Goal: Information Seeking & Learning: Check status

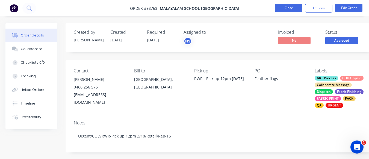
click at [291, 7] on button "Close" at bounding box center [288, 8] width 27 height 8
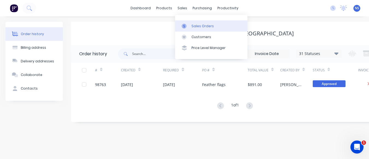
click at [199, 24] on div "Sales Orders" at bounding box center [202, 26] width 22 height 5
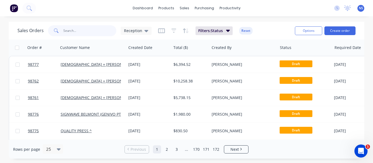
click at [76, 30] on input "text" at bounding box center [89, 30] width 53 height 11
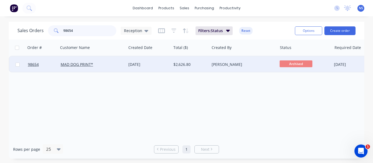
type input "98654"
click at [109, 63] on div "MAD DOG PRINT*" at bounding box center [91, 64] width 60 height 5
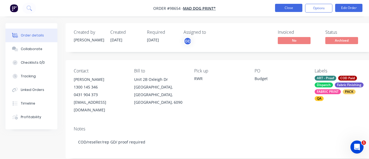
click at [290, 5] on button "Close" at bounding box center [288, 8] width 27 height 8
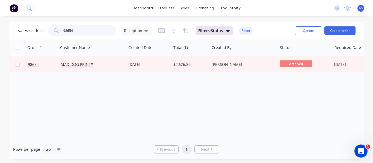
click at [91, 28] on input "98654" at bounding box center [89, 30] width 53 height 11
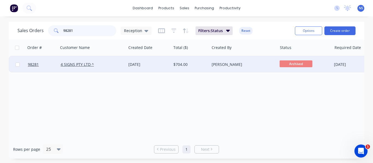
type input "98281"
click at [170, 65] on div "[DATE]" at bounding box center [148, 64] width 45 height 16
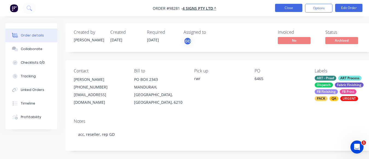
click at [280, 6] on button "Close" at bounding box center [288, 8] width 27 height 8
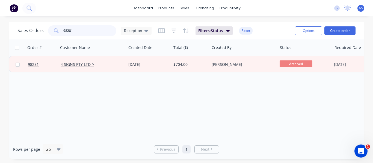
click at [78, 31] on input "98281" at bounding box center [89, 30] width 53 height 11
click at [82, 26] on input "98281" at bounding box center [89, 30] width 53 height 11
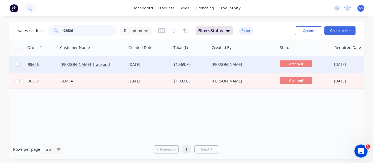
type input "98626"
click at [107, 65] on div "[PERSON_NAME] Transport" at bounding box center [91, 64] width 60 height 5
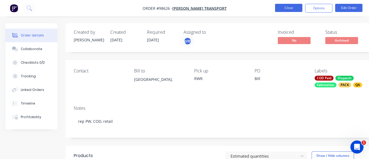
click at [286, 11] on button "Close" at bounding box center [288, 8] width 27 height 8
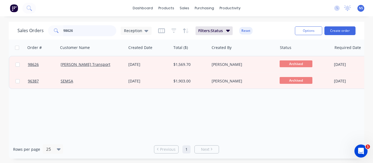
click at [84, 32] on input "98626" at bounding box center [89, 30] width 53 height 11
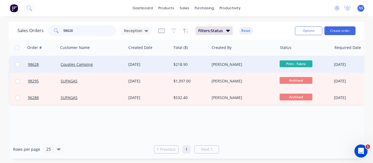
type input "98628"
click at [249, 64] on div "[PERSON_NAME]" at bounding box center [241, 64] width 60 height 5
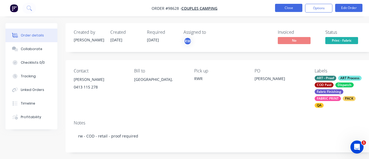
click at [275, 4] on button "Close" at bounding box center [288, 8] width 27 height 8
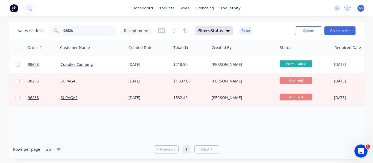
click at [88, 31] on input "98628" at bounding box center [89, 30] width 53 height 11
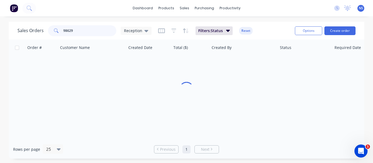
type input "98629"
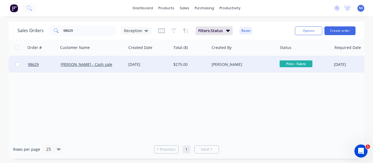
click at [115, 63] on div "[PERSON_NAME] - Cash sale" at bounding box center [91, 64] width 60 height 5
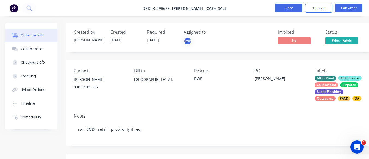
click at [286, 7] on button "Close" at bounding box center [288, 8] width 27 height 8
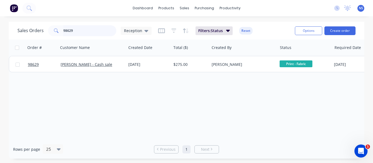
click at [86, 35] on input "98629" at bounding box center [89, 30] width 53 height 11
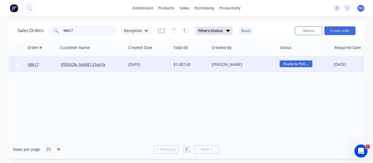
type input "98617"
click at [164, 66] on div "[DATE]" at bounding box center [148, 64] width 41 height 5
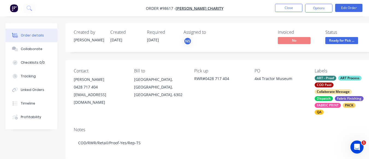
click at [289, 1] on nav "Order #98617 - [PERSON_NAME] Charity Close Options Edit Order" at bounding box center [184, 8] width 369 height 16
click at [288, 7] on button "Close" at bounding box center [288, 8] width 27 height 8
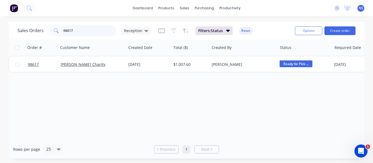
click at [86, 28] on input "98617" at bounding box center [89, 30] width 53 height 11
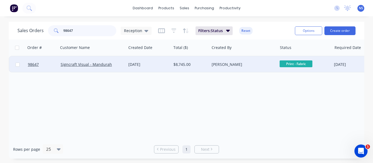
type input "98647"
click at [162, 67] on div "[DATE]" at bounding box center [148, 64] width 41 height 5
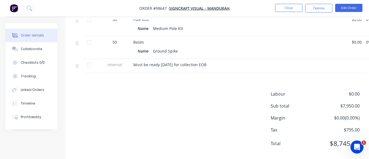
scroll to position [205, 0]
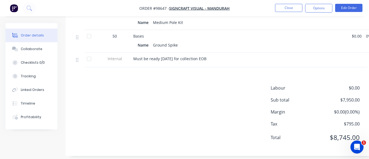
drag, startPoint x: 371, startPoint y: 57, endPoint x: 4, endPoint y: 3, distance: 370.7
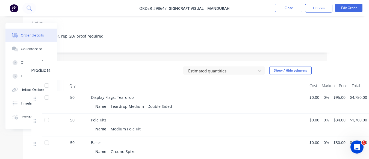
scroll to position [105, 42]
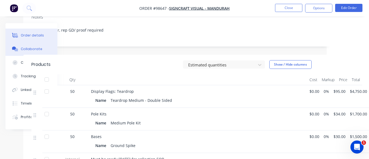
click at [21, 46] on button "Collaborate" at bounding box center [31, 49] width 52 height 14
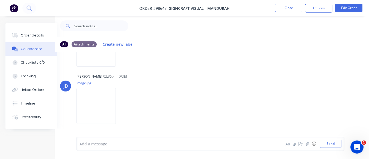
scroll to position [104, 0]
click at [102, 93] on img at bounding box center [95, 104] width 39 height 36
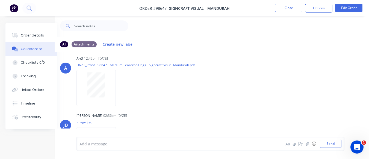
scroll to position [5, 0]
click at [100, 148] on div "Add a message..." at bounding box center [177, 144] width 196 height 8
click at [330, 144] on button "Send" at bounding box center [331, 144] width 22 height 8
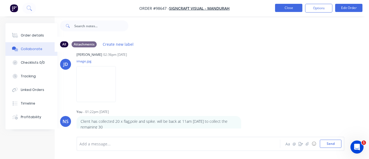
click at [291, 8] on button "Close" at bounding box center [288, 8] width 27 height 8
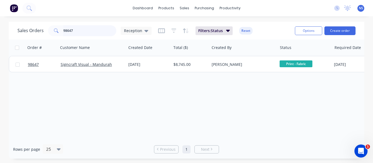
click at [85, 30] on input "98647" at bounding box center [89, 30] width 53 height 11
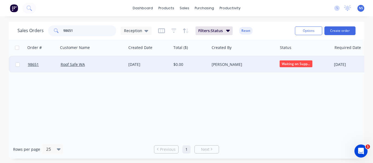
type input "98651"
click at [104, 67] on div "Roof Safe WA" at bounding box center [91, 64] width 60 height 5
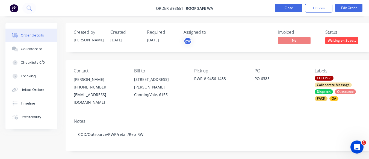
click at [293, 6] on button "Close" at bounding box center [288, 8] width 27 height 8
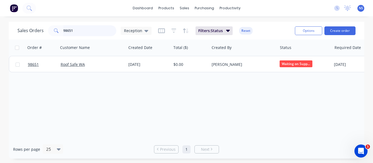
click at [84, 32] on input "98651" at bounding box center [89, 30] width 53 height 11
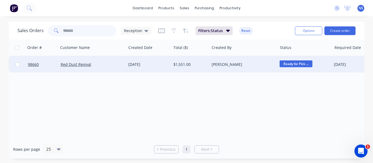
type input "98660"
click at [205, 65] on div "$1,551.00" at bounding box center [189, 64] width 32 height 5
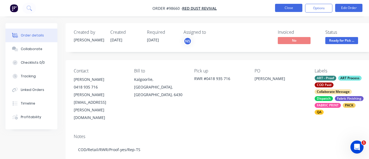
click at [291, 8] on button "Close" at bounding box center [288, 8] width 27 height 8
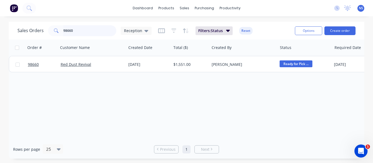
click at [79, 26] on input "98660" at bounding box center [89, 30] width 53 height 11
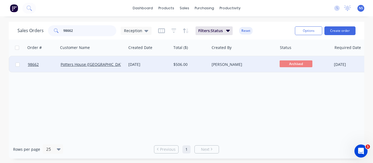
type input "98662"
click at [257, 65] on div "[PERSON_NAME]" at bounding box center [241, 64] width 60 height 5
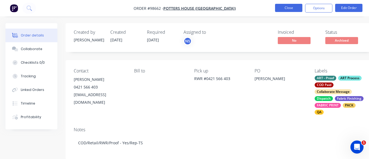
click at [284, 9] on button "Close" at bounding box center [288, 8] width 27 height 8
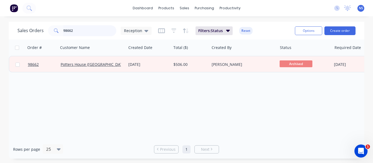
click at [84, 30] on input "98662" at bounding box center [89, 30] width 53 height 11
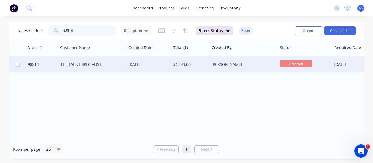
type input "98514"
click at [115, 66] on div "THE EVENT SPECIALIST" at bounding box center [91, 64] width 60 height 5
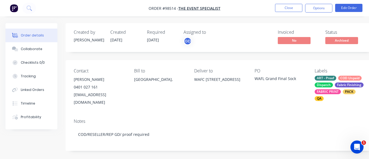
click at [334, 82] on div "ART - Proof COD Unpaid Dispatch Fabric Finishing FABRIC PRINT PACK QA" at bounding box center [340, 88] width 52 height 25
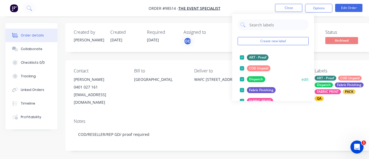
click at [239, 67] on div at bounding box center [241, 68] width 11 height 11
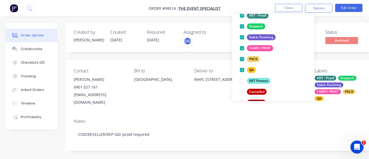
scroll to position [55, 0]
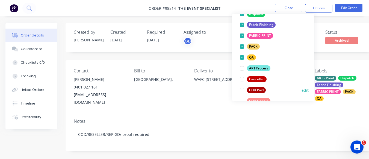
click at [241, 89] on div at bounding box center [241, 90] width 11 height 11
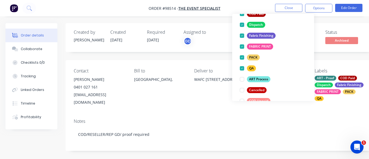
scroll to position [0, 0]
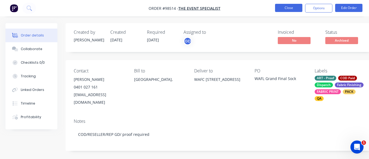
click at [283, 6] on button "Close" at bounding box center [288, 8] width 27 height 8
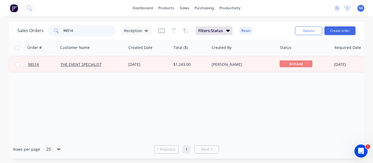
click at [94, 34] on input "98514" at bounding box center [89, 30] width 53 height 11
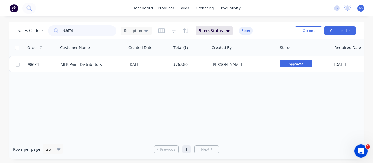
type input "98674"
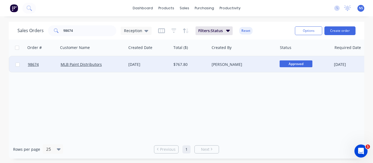
click at [118, 63] on div "MLB Paint Distributors" at bounding box center [91, 64] width 60 height 5
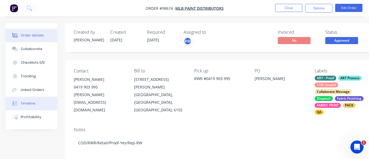
click at [28, 102] on div "Timeline" at bounding box center [28, 103] width 14 height 5
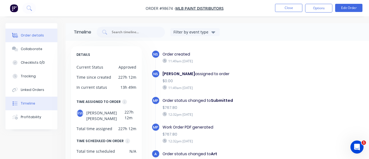
click at [39, 37] on div "Order details" at bounding box center [32, 35] width 23 height 5
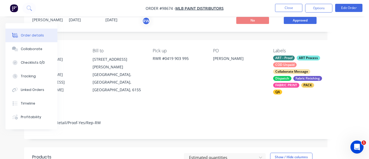
scroll to position [18, 41]
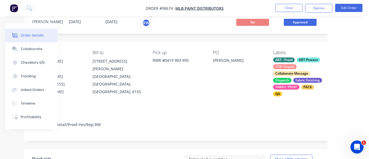
click at [74, 79] on div "[PERSON_NAME][EMAIL_ADDRESS][DOMAIN_NAME]" at bounding box center [58, 84] width 52 height 23
click at [86, 76] on div "Contact [PERSON_NAME] [PHONE_NUMBER] [PERSON_NAME][EMAIL_ADDRESS][DOMAIN_NAME] …" at bounding box center [178, 73] width 309 height 63
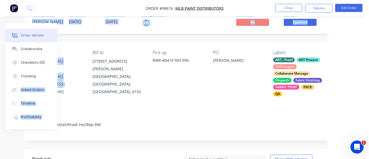
drag, startPoint x: 86, startPoint y: 76, endPoint x: 68, endPoint y: 81, distance: 18.5
click at [77, 95] on div "Contact [PERSON_NAME] [PHONE_NUMBER] [PERSON_NAME][EMAIL_ADDRESS][DOMAIN_NAME]" at bounding box center [58, 73] width 52 height 46
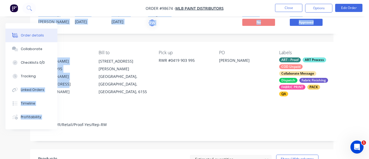
scroll to position [18, 0]
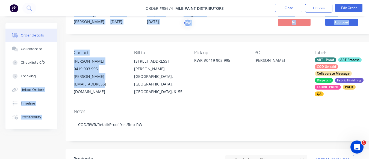
click at [87, 81] on div "Contact [PERSON_NAME] [PHONE_NUMBER] [PERSON_NAME][EMAIL_ADDRESS][DOMAIN_NAME]" at bounding box center [100, 73] width 52 height 46
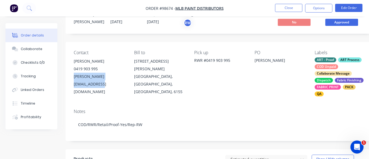
drag, startPoint x: 71, startPoint y: 76, endPoint x: 126, endPoint y: 78, distance: 54.9
click at [126, 78] on div "Contact [PERSON_NAME] [PHONE_NUMBER] [PERSON_NAME][EMAIL_ADDRESS][DOMAIN_NAME] …" at bounding box center [219, 73] width 309 height 63
copy div "[PERSON_NAME][EMAIL_ADDRESS][DOMAIN_NAME]"
click at [28, 49] on div "Collaborate" at bounding box center [32, 49] width 22 height 5
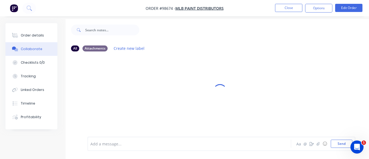
scroll to position [12, 0]
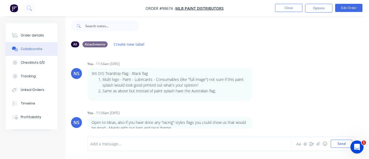
click at [118, 150] on div "Add a message... Aa @ ☺ Send" at bounding box center [221, 144] width 268 height 14
click at [181, 144] on div at bounding box center [189, 144] width 196 height 6
click at [341, 141] on button "Send" at bounding box center [341, 144] width 22 height 8
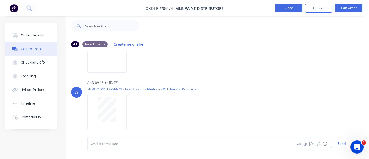
click at [283, 7] on button "Close" at bounding box center [288, 8] width 27 height 8
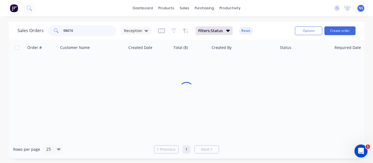
click at [83, 36] on input "98674" at bounding box center [89, 30] width 53 height 11
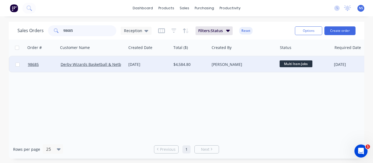
type input "98685"
click at [165, 61] on div "[DATE]" at bounding box center [148, 64] width 45 height 16
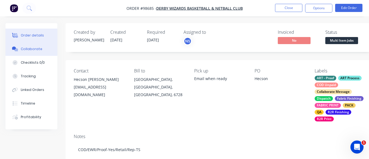
click at [36, 47] on div "Collaborate" at bounding box center [32, 49] width 22 height 5
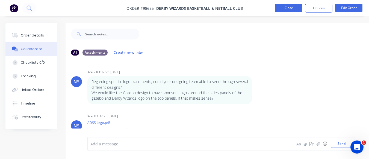
click at [293, 7] on button "Close" at bounding box center [288, 8] width 27 height 8
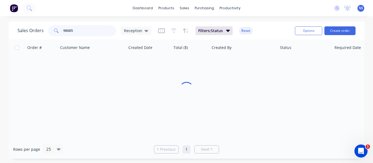
click at [92, 33] on input "98685" at bounding box center [89, 30] width 53 height 11
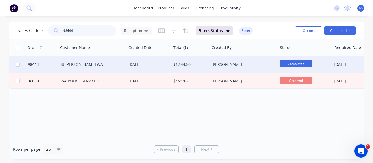
type input "98444"
click at [105, 62] on div "St [PERSON_NAME] WA" at bounding box center [91, 64] width 60 height 5
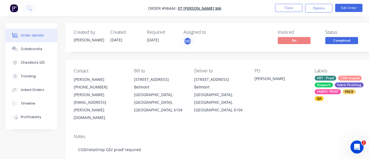
click at [332, 81] on div "ART - Proof COD Unpaid Dispatch Fabric Finishing FABRIC PRINT PACK QA" at bounding box center [340, 88] width 52 height 25
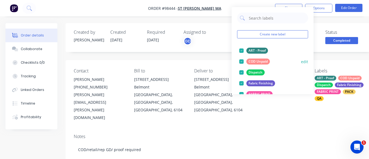
click at [242, 60] on div at bounding box center [241, 61] width 11 height 11
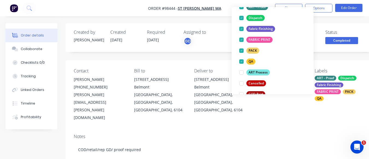
scroll to position [55, 0]
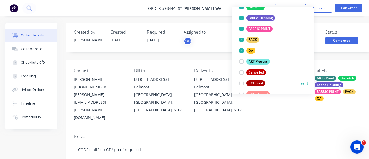
click at [240, 83] on div at bounding box center [241, 83] width 11 height 11
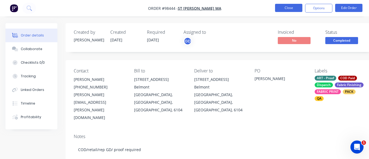
click at [289, 5] on button "Close" at bounding box center [288, 8] width 27 height 8
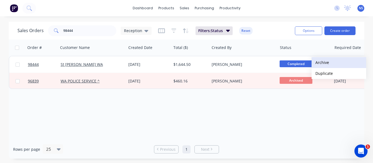
click at [321, 64] on button "Archive" at bounding box center [338, 62] width 55 height 11
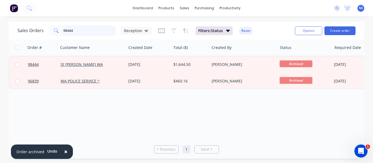
click at [84, 33] on input "98444" at bounding box center [89, 30] width 53 height 11
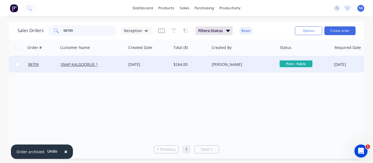
type input "98709"
click at [118, 63] on div "SNAP KALGOORLIE ^" at bounding box center [91, 64] width 60 height 5
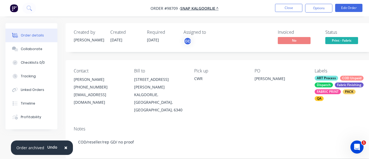
click at [338, 76] on div "ART Process COD Unpaid Dispatch Fabric Finishing FABRIC PRINT PACK QA" at bounding box center [340, 88] width 52 height 25
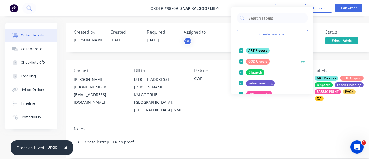
click at [242, 61] on div at bounding box center [241, 61] width 11 height 11
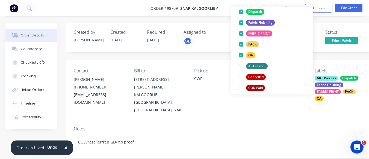
scroll to position [55, 0]
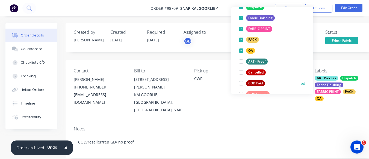
click at [240, 82] on div at bounding box center [241, 83] width 11 height 11
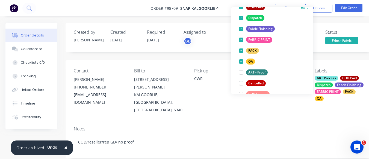
scroll to position [0, 0]
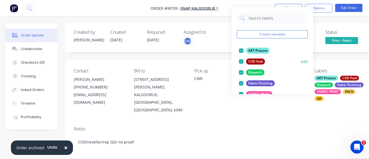
click at [243, 61] on div at bounding box center [241, 61] width 11 height 11
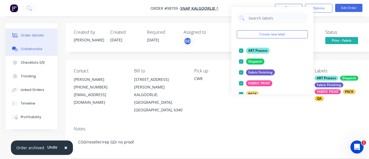
click at [34, 47] on div "Collaborate" at bounding box center [32, 49] width 22 height 5
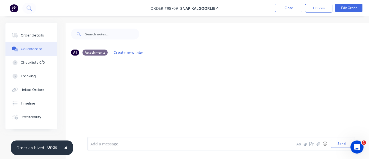
click at [127, 142] on div at bounding box center [189, 144] width 196 height 6
click at [336, 143] on button "Send" at bounding box center [341, 144] width 22 height 8
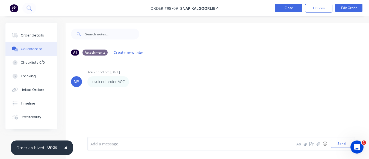
click at [290, 8] on button "Close" at bounding box center [288, 8] width 27 height 8
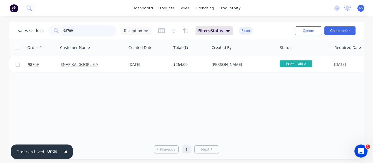
click at [91, 30] on input "98709" at bounding box center [89, 30] width 53 height 11
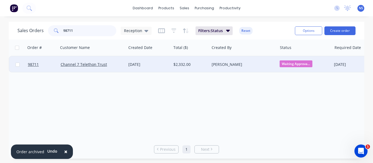
type input "98711"
click at [117, 66] on div "Channel 7 Telethon Trust" at bounding box center [91, 64] width 60 height 5
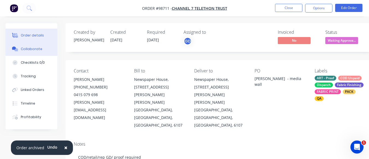
click at [31, 46] on button "Collaborate" at bounding box center [31, 49] width 52 height 14
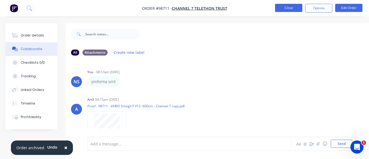
click at [295, 9] on button "Close" at bounding box center [288, 8] width 27 height 8
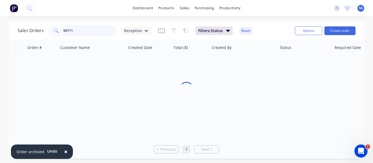
click at [82, 32] on input "98711" at bounding box center [89, 30] width 53 height 11
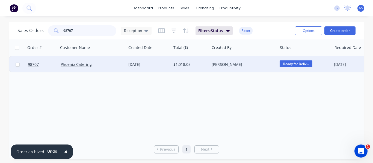
type input "98707"
click at [248, 66] on div "[PERSON_NAME]" at bounding box center [241, 64] width 60 height 5
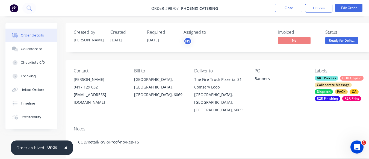
click at [337, 80] on div "ART Process" at bounding box center [325, 78] width 23 height 5
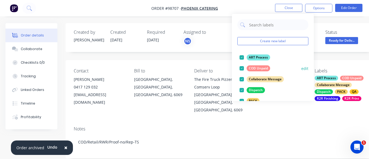
click at [240, 66] on div at bounding box center [241, 68] width 11 height 11
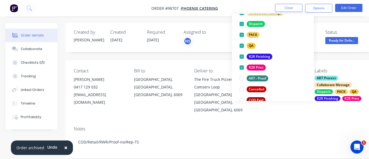
scroll to position [65, 0]
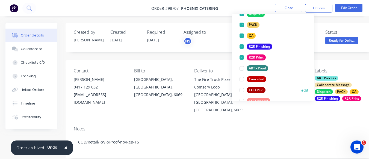
click at [242, 90] on div at bounding box center [241, 90] width 11 height 11
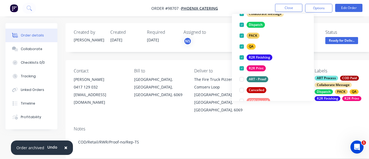
scroll to position [0, 0]
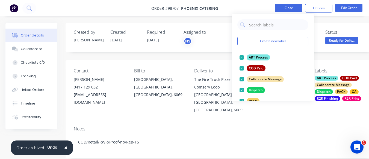
click at [285, 7] on button "Close" at bounding box center [288, 8] width 27 height 8
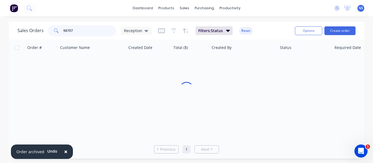
click at [96, 34] on input "98707" at bounding box center [89, 30] width 53 height 11
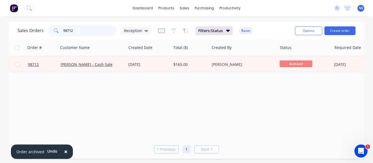
type input "98712"
click at [140, 65] on div "[DATE]" at bounding box center [148, 64] width 41 height 5
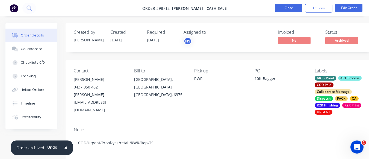
click at [280, 9] on button "Close" at bounding box center [288, 8] width 27 height 8
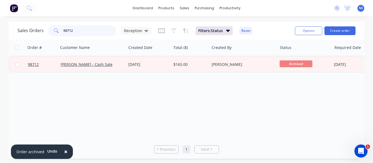
click at [93, 31] on input "98712" at bounding box center [89, 30] width 53 height 11
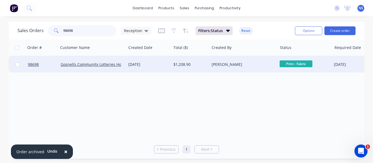
type input "98698"
click at [169, 64] on div "[DATE]" at bounding box center [148, 64] width 45 height 16
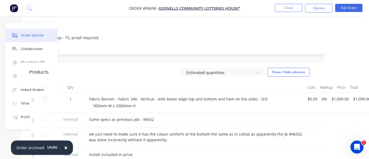
scroll to position [99, 48]
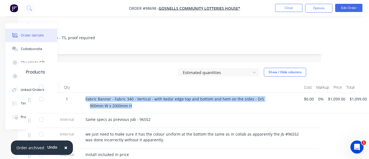
drag, startPoint x: 86, startPoint y: 92, endPoint x: 222, endPoint y: 95, distance: 136.7
click at [264, 96] on div "Fabric Banner - Fabric 340 - Vertical - with kedar edge top and bottom and hem …" at bounding box center [192, 103] width 218 height 20
copy div "Fabric Banner - Fabric 340 - Vertical - with kedar edge top and bottom and hem …"
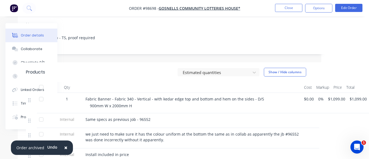
click at [200, 48] on div "Created by [PERSON_NAME] Created [DATE] Required [DATE] Assigned to NS Invoiced…" at bounding box center [172, 89] width 309 height 328
click at [26, 46] on button "Collaborate" at bounding box center [31, 49] width 52 height 14
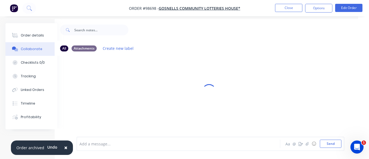
scroll to position [12, 11]
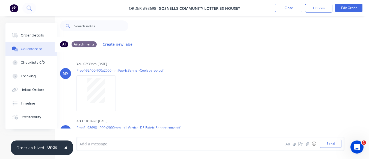
click at [105, 143] on div at bounding box center [178, 144] width 196 height 6
click at [31, 36] on div "Order details" at bounding box center [32, 35] width 23 height 5
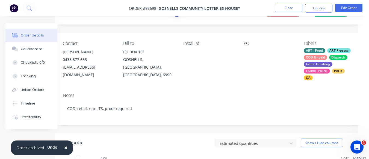
scroll to position [26, 11]
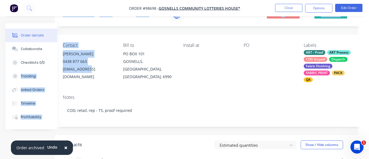
drag, startPoint x: 62, startPoint y: 68, endPoint x: 88, endPoint y: 70, distance: 26.5
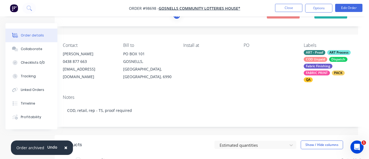
click at [94, 72] on div "[EMAIL_ADDRESS][DOMAIN_NAME]" at bounding box center [89, 72] width 52 height 15
drag, startPoint x: 94, startPoint y: 72, endPoint x: 65, endPoint y: 67, distance: 29.1
click at [65, 68] on div "[EMAIL_ADDRESS][DOMAIN_NAME]" at bounding box center [89, 72] width 52 height 15
copy div "[EMAIL_ADDRESS][DOMAIN_NAME]"
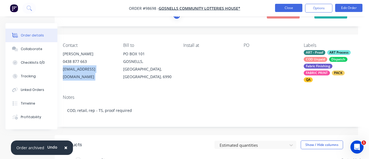
click at [291, 7] on button "Close" at bounding box center [288, 8] width 27 height 8
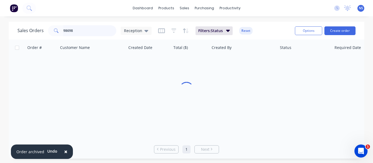
click at [77, 33] on input "98698" at bounding box center [89, 30] width 53 height 11
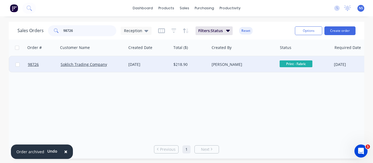
type input "98726"
click at [114, 63] on div "Soklich Trading Company" at bounding box center [91, 64] width 60 height 5
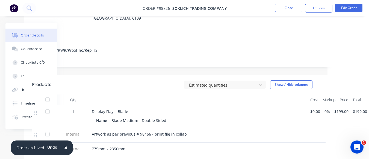
scroll to position [86, 41]
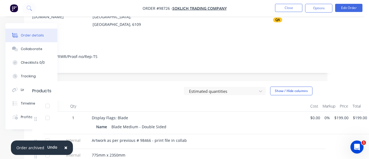
click at [91, 149] on div "775mm x 2350mm" at bounding box center [199, 156] width 218 height 15
drag, startPoint x: 92, startPoint y: 142, endPoint x: 131, endPoint y: 145, distance: 38.9
click at [131, 153] on div "775mm x 2350mm" at bounding box center [199, 156] width 214 height 6
copy span "775mm x 2350mm"
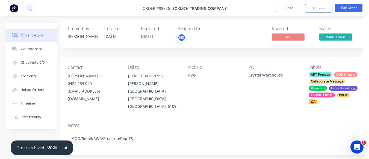
scroll to position [4, 0]
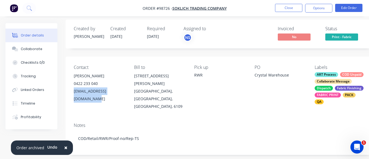
drag, startPoint x: 124, startPoint y: 92, endPoint x: 71, endPoint y: 94, distance: 53.3
click at [71, 94] on div "Contact [PERSON_NAME] 0422 233 040 [EMAIL_ADDRESS][DOMAIN_NAME] Bill to [STREET…" at bounding box center [219, 88] width 309 height 62
copy div "[EMAIL_ADDRESS][DOMAIN_NAME]"
click at [41, 49] on button "Collaborate" at bounding box center [31, 49] width 52 height 14
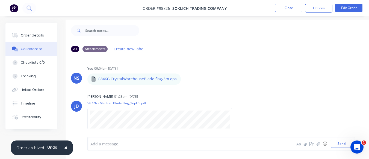
click at [117, 141] on div "Add a message..." at bounding box center [188, 144] width 196 height 8
click at [336, 142] on button "Send" at bounding box center [341, 144] width 22 height 8
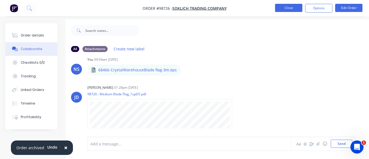
click at [287, 9] on button "Close" at bounding box center [288, 8] width 27 height 8
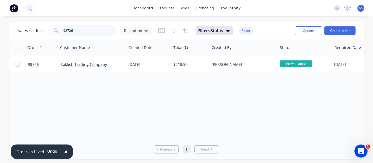
click at [78, 35] on input "98726" at bounding box center [89, 30] width 53 height 11
click at [85, 35] on input "98724" at bounding box center [89, 30] width 53 height 11
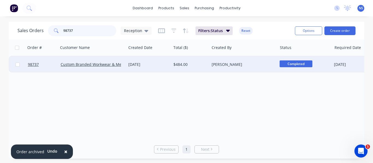
type input "98737"
click at [198, 67] on div "$484.00" at bounding box center [189, 64] width 32 height 5
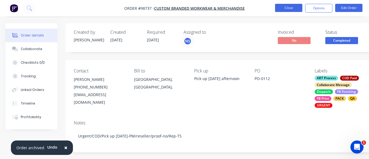
click at [284, 7] on button "Close" at bounding box center [288, 8] width 27 height 8
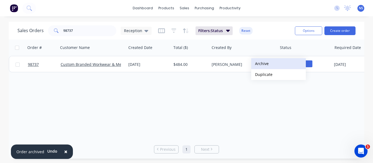
click at [262, 64] on button "Archive" at bounding box center [278, 63] width 55 height 11
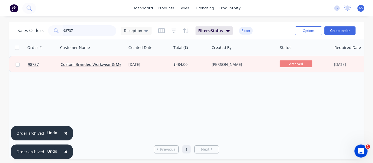
click at [81, 31] on input "98737" at bounding box center [89, 30] width 53 height 11
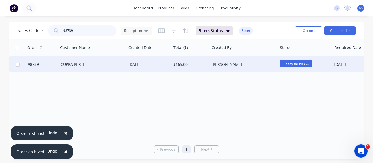
type input "98739"
click at [101, 66] on div "CUPRA PERTH" at bounding box center [91, 64] width 60 height 5
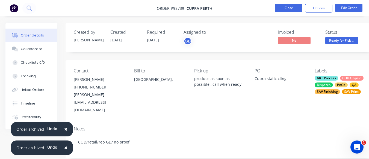
click at [285, 8] on button "Close" at bounding box center [288, 8] width 27 height 8
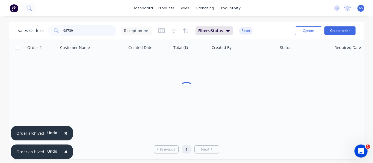
click at [90, 29] on input "98739" at bounding box center [89, 30] width 53 height 11
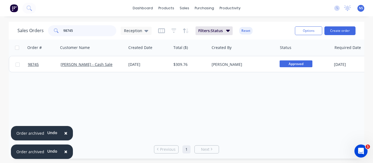
click at [87, 32] on input "98745" at bounding box center [89, 30] width 53 height 11
click at [82, 31] on input "98618" at bounding box center [89, 30] width 53 height 11
type input "98747"
